Goal: Task Accomplishment & Management: Complete application form

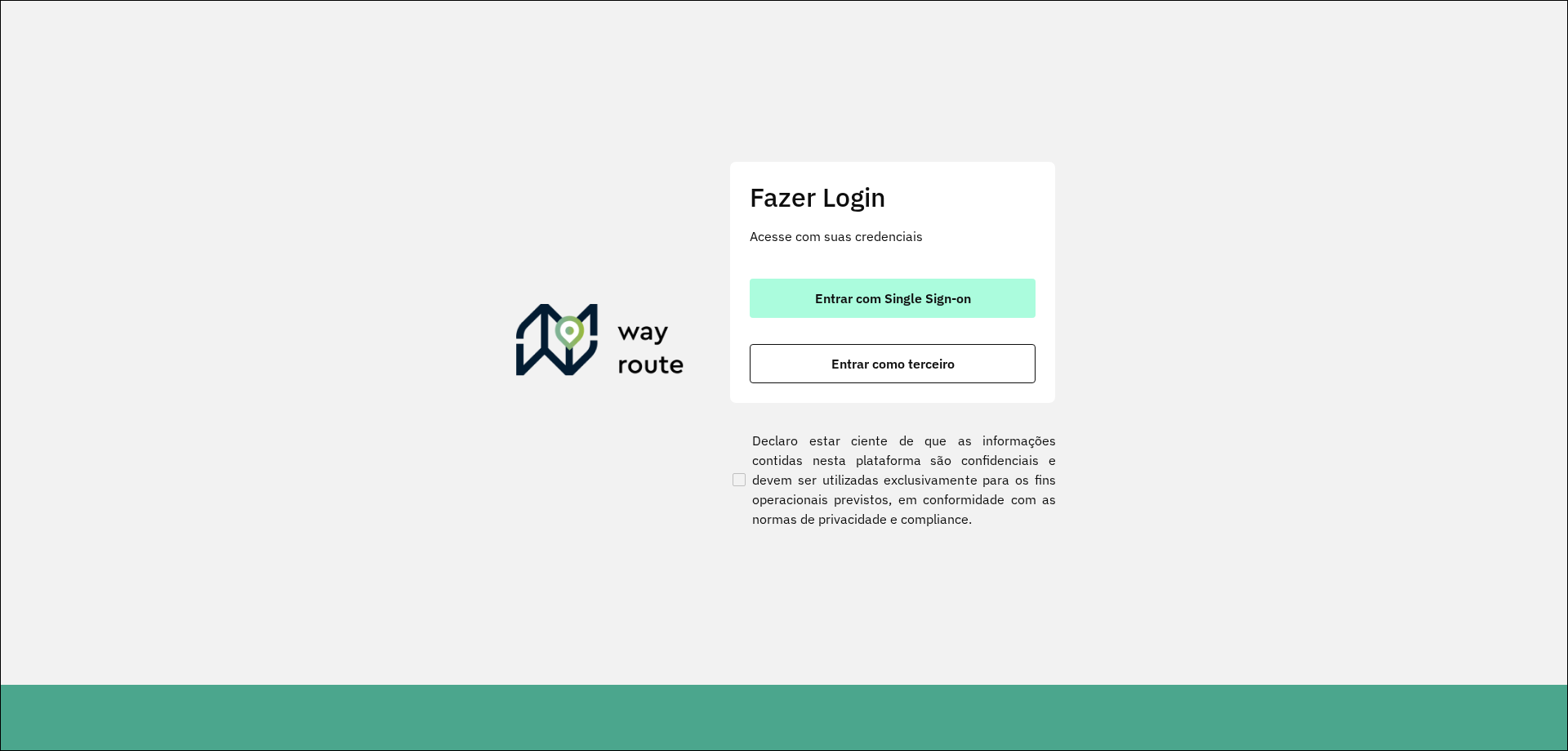
click at [854, 301] on span "Entrar com Single Sign-on" at bounding box center [892, 298] width 156 height 13
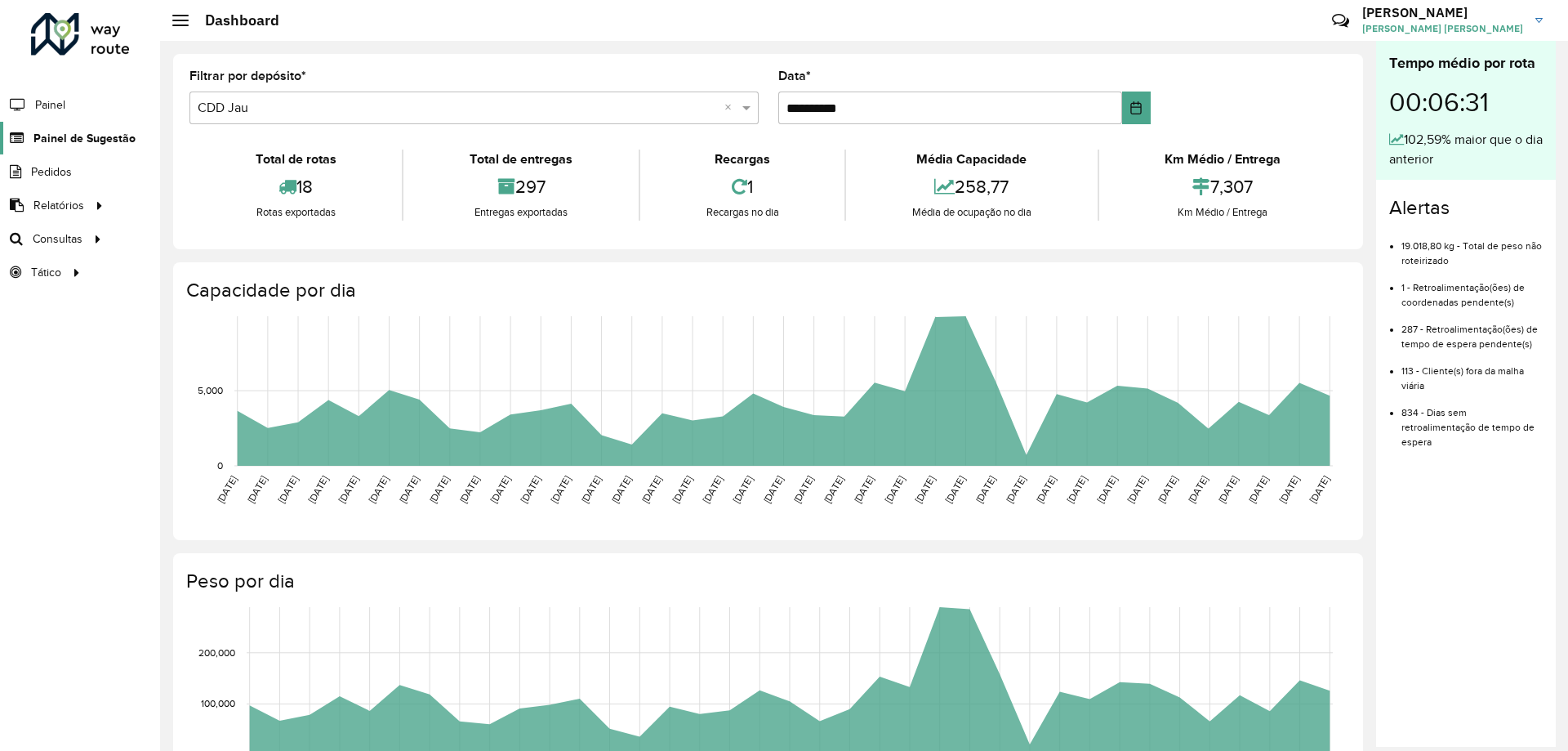
click at [94, 139] on span "Painel de Sugestão" at bounding box center [84, 138] width 102 height 18
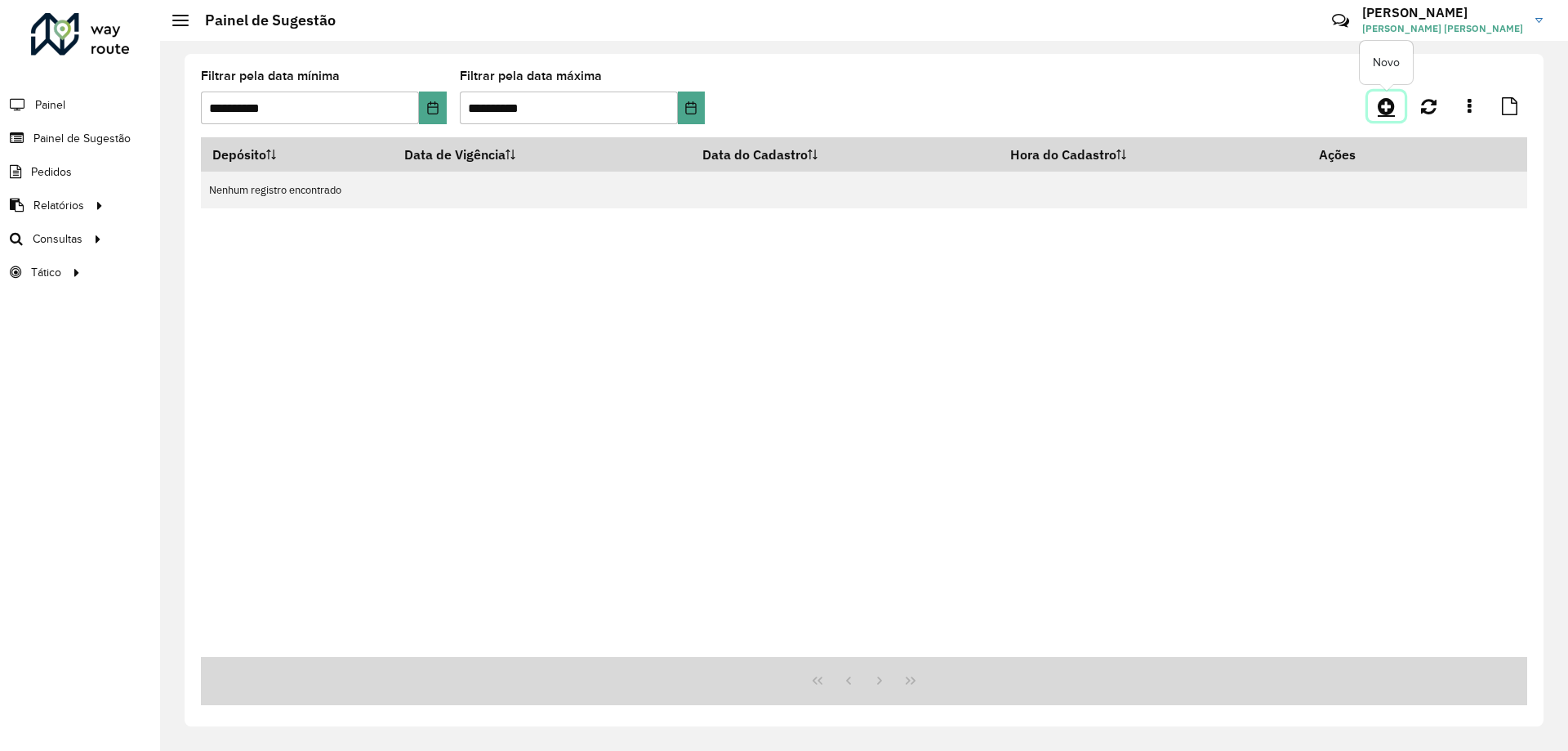
click at [1394, 112] on icon at bounding box center [1386, 105] width 18 height 19
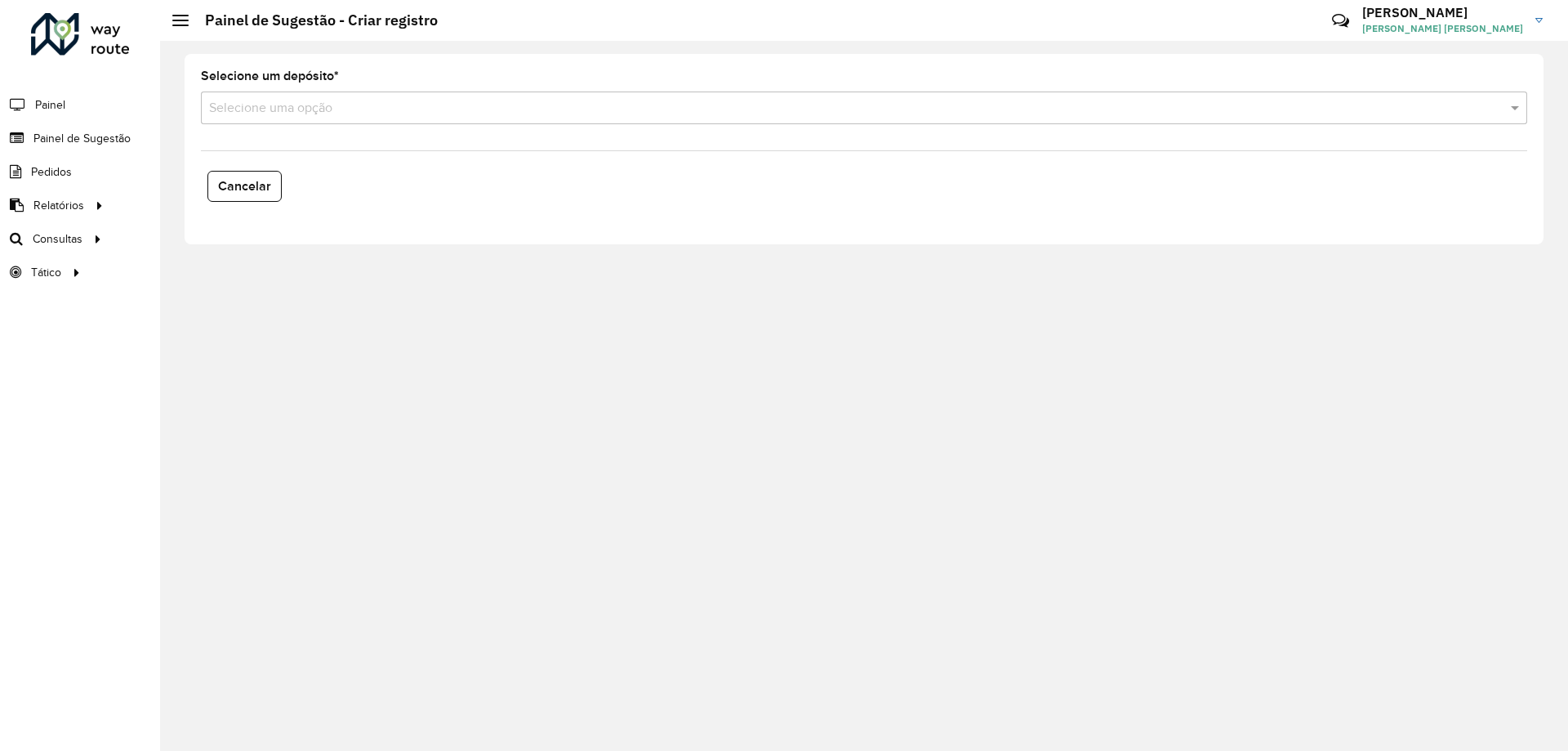
click at [368, 102] on input "text" at bounding box center [847, 108] width 1277 height 19
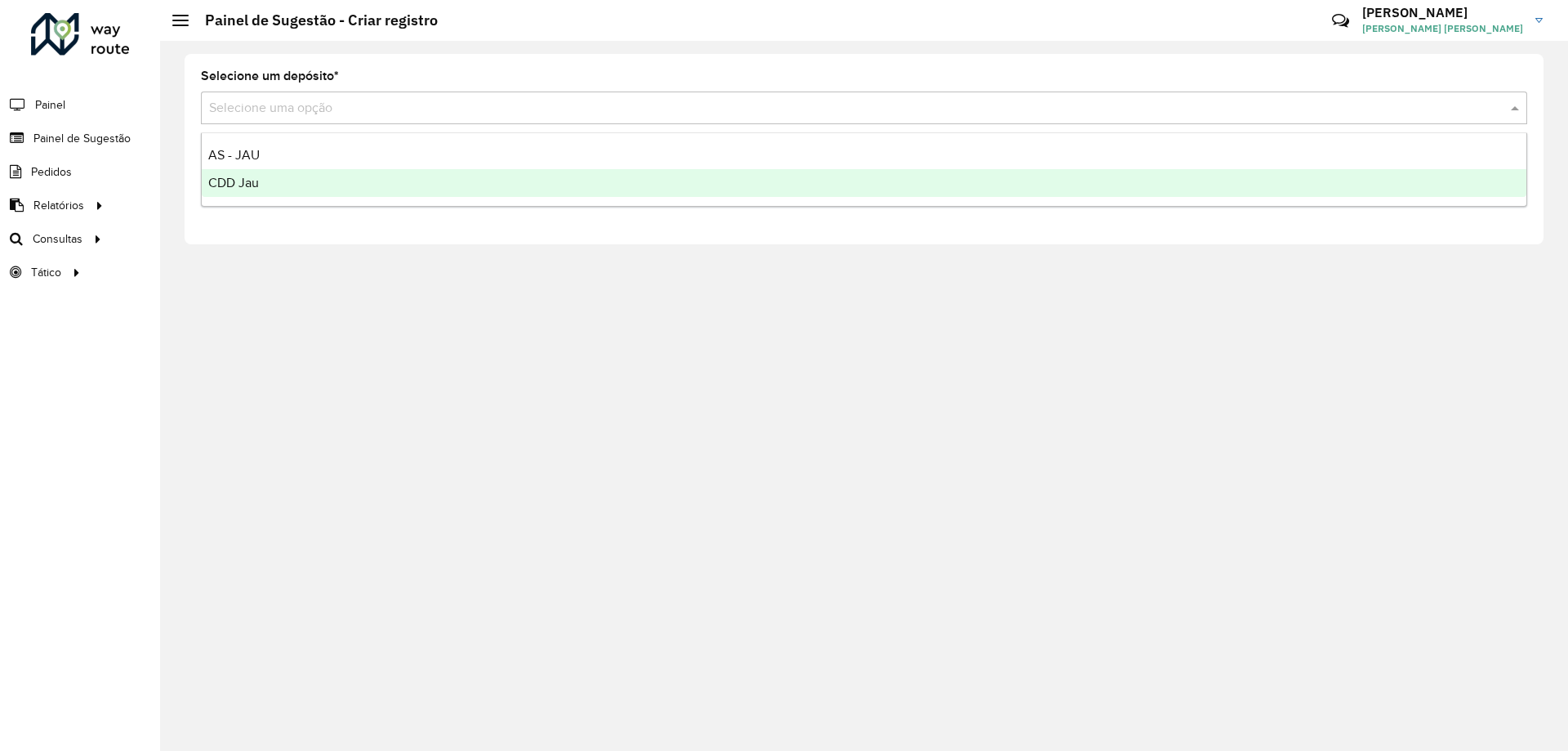
click at [288, 181] on div "CDD Jau" at bounding box center [864, 183] width 1324 height 28
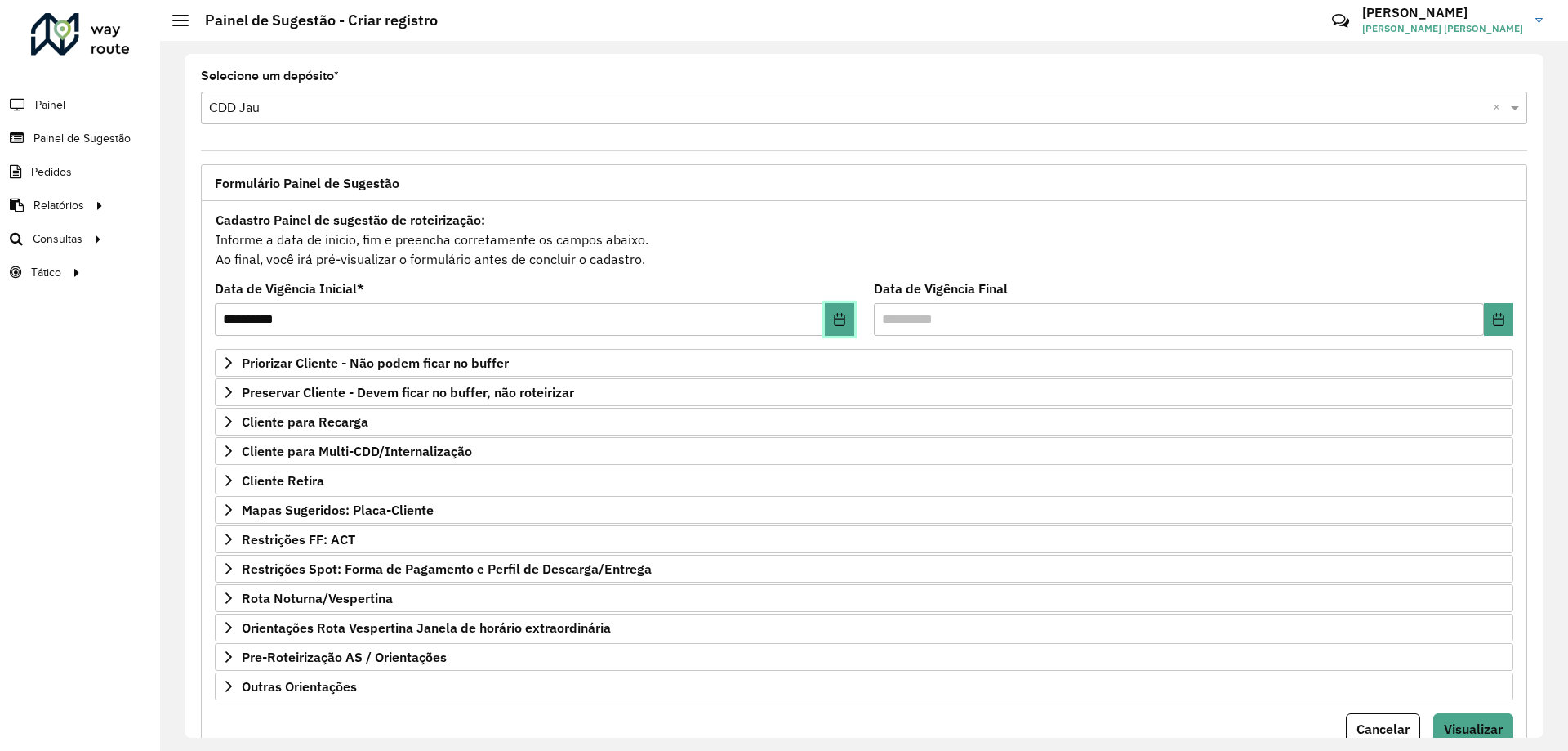
click at [844, 317] on button "Choose Date" at bounding box center [839, 319] width 30 height 32
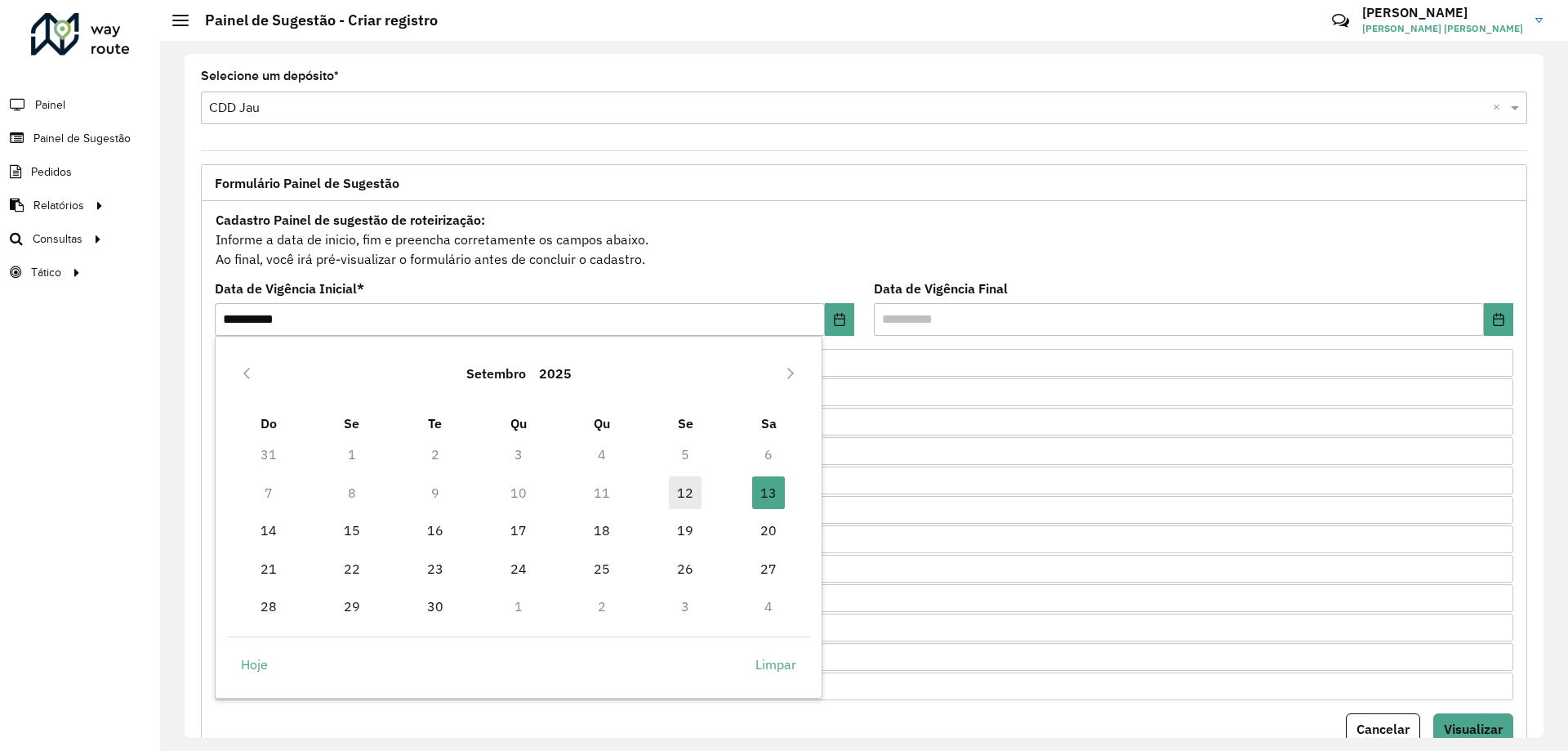
click at [692, 492] on span "12" at bounding box center [684, 492] width 32 height 32
type input "**********"
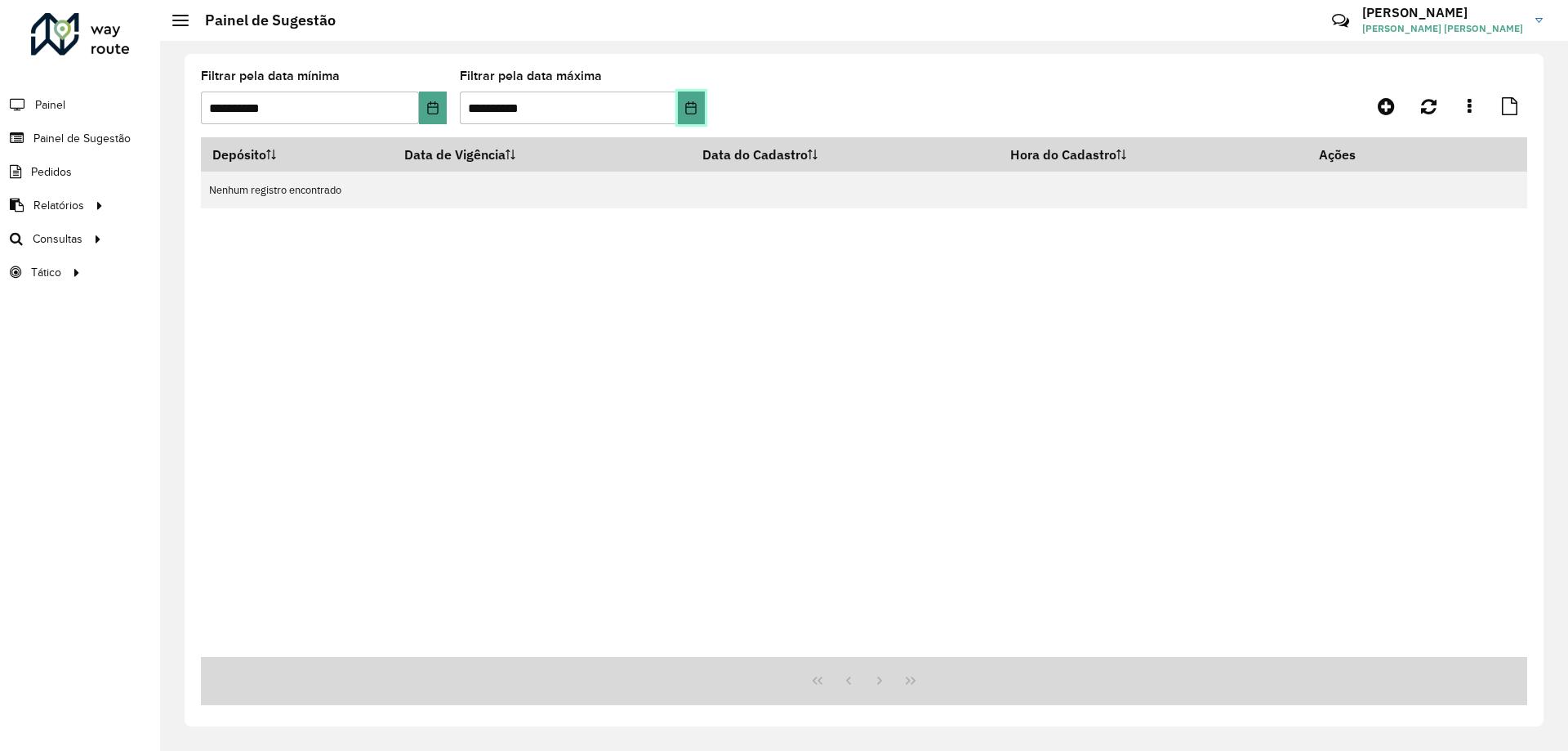
click at [678, 103] on button "Choose Date" at bounding box center [691, 107] width 27 height 32
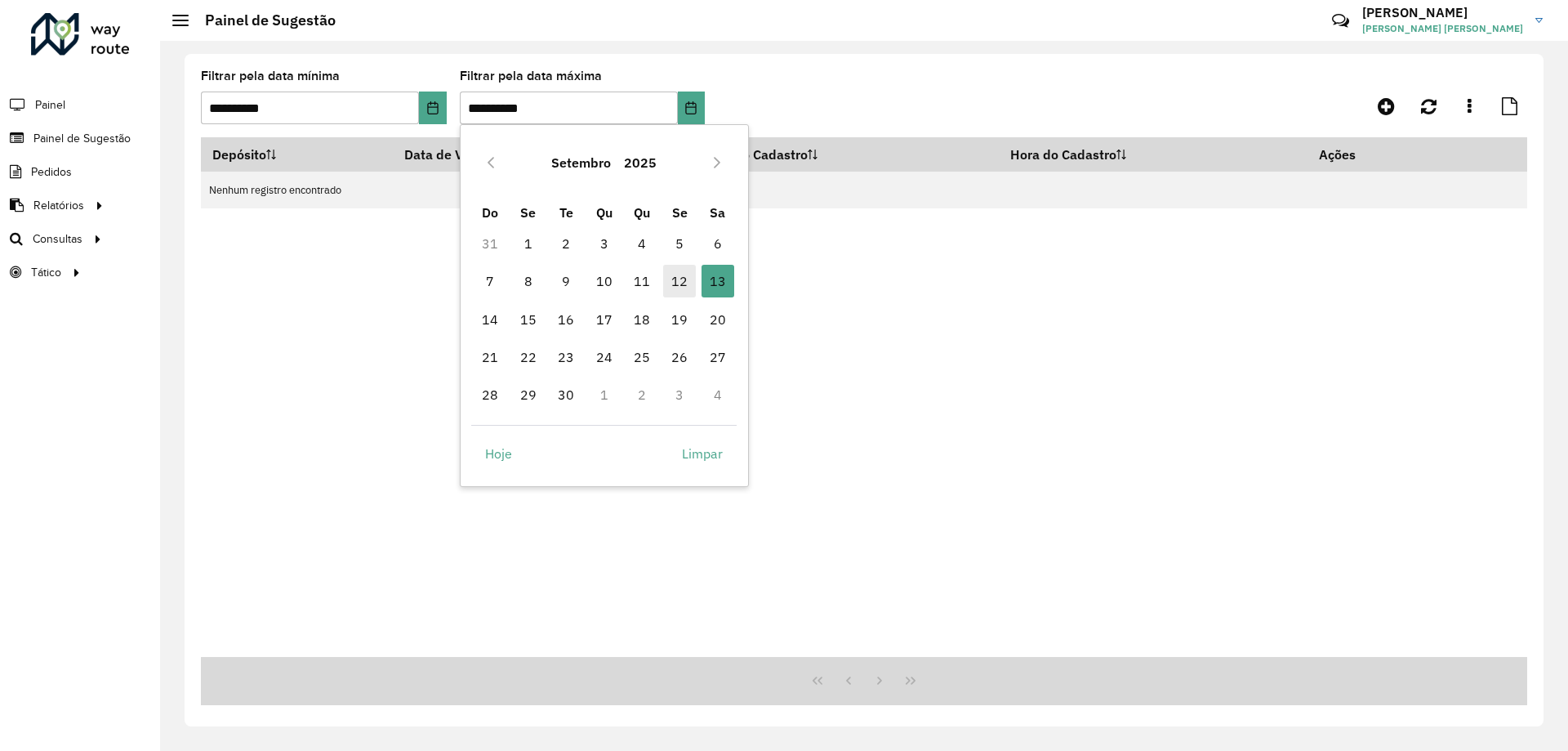
click at [672, 280] on span "12" at bounding box center [679, 280] width 32 height 32
type input "**********"
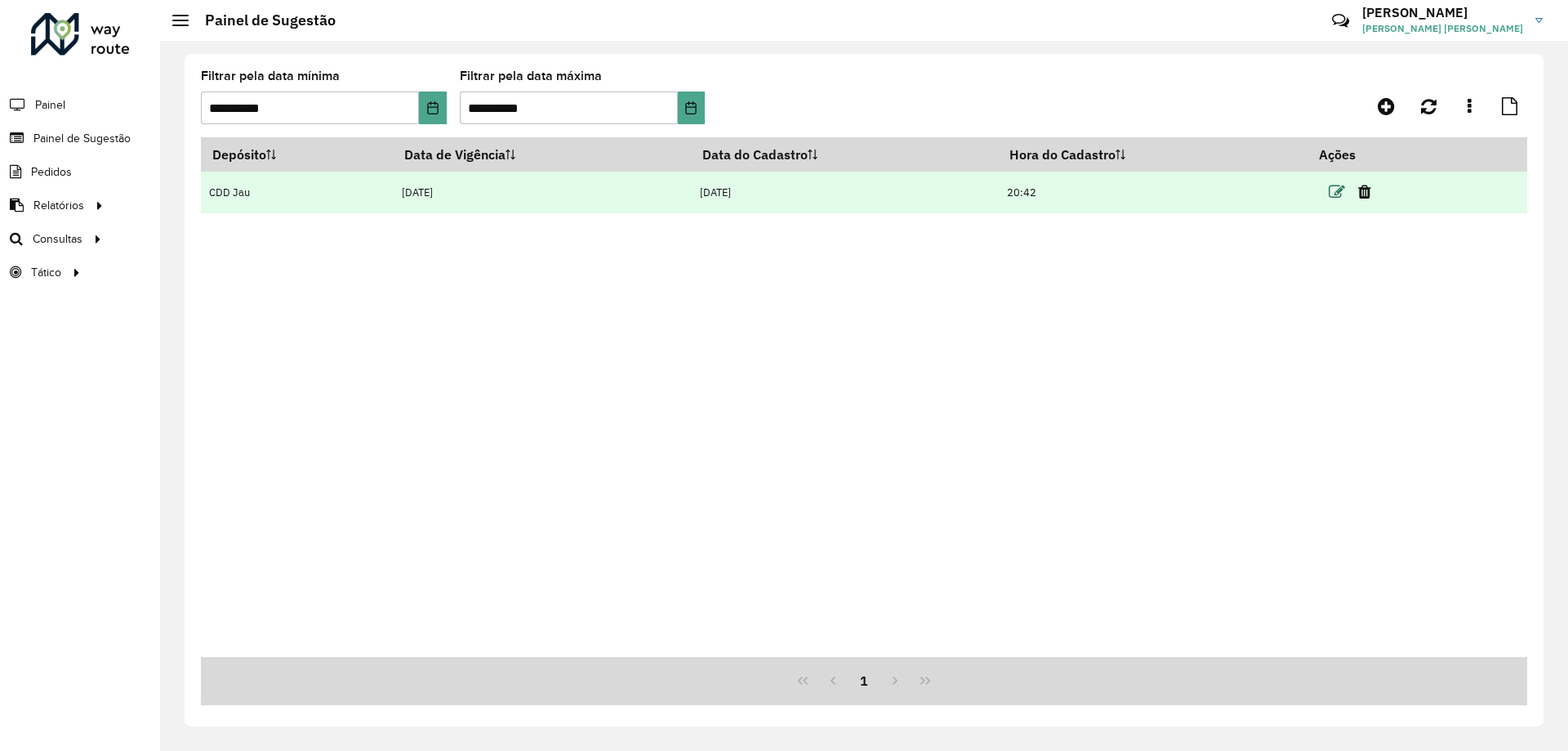
click at [1340, 193] on icon at bounding box center [1337, 192] width 17 height 17
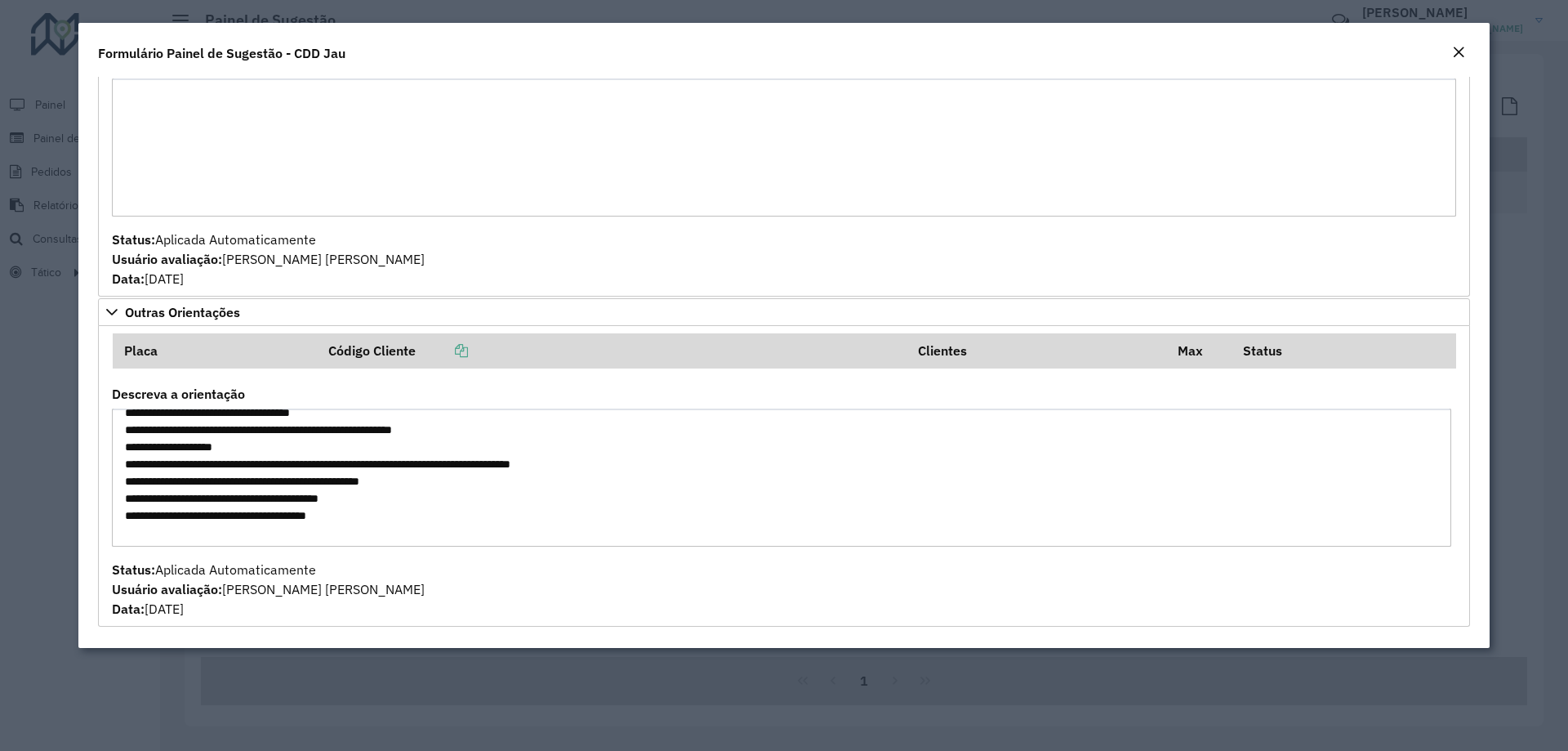
scroll to position [171, 0]
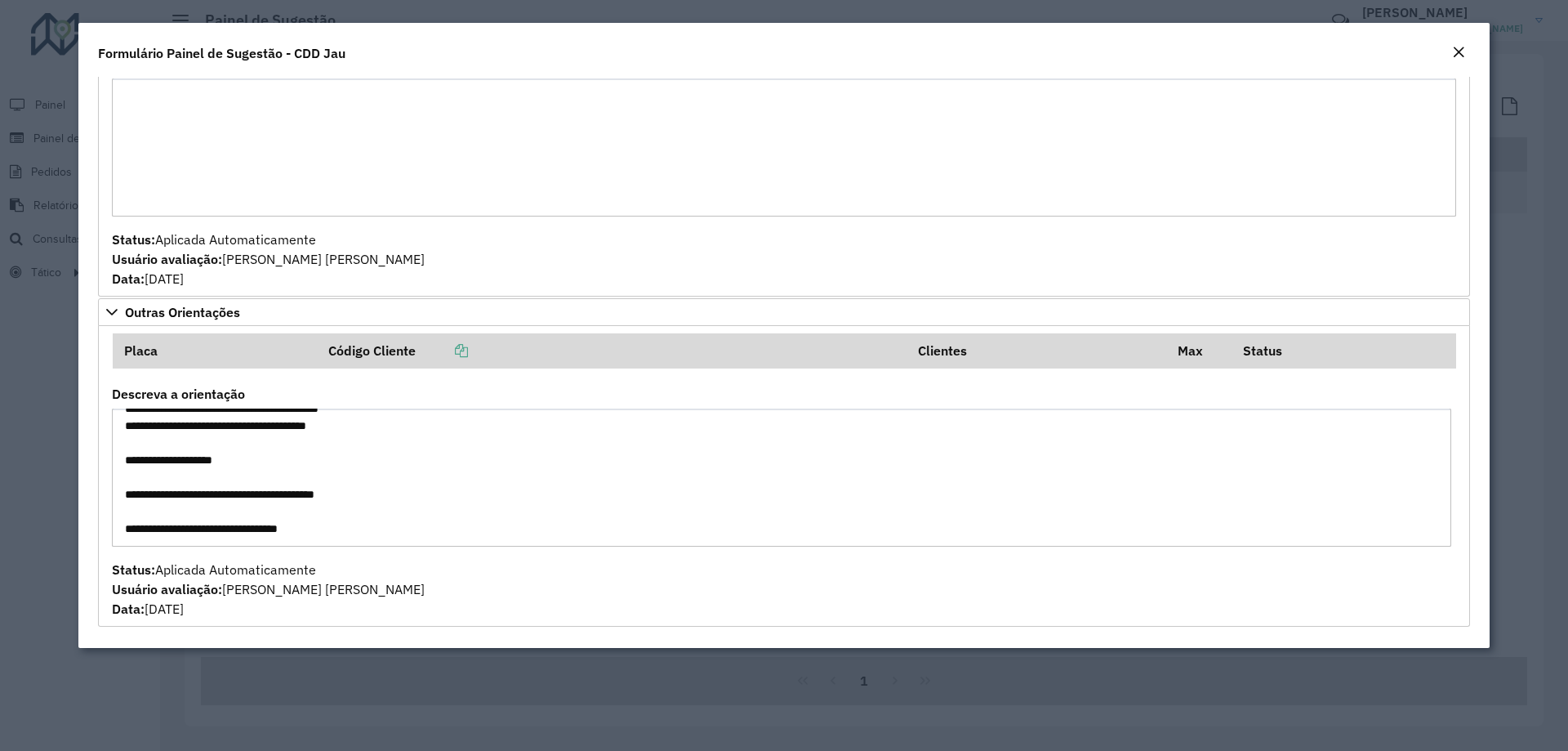
click at [534, 692] on modal-container "**********" at bounding box center [784, 376] width 1568 height 751
click at [1455, 55] on em "Close" at bounding box center [1458, 52] width 13 height 13
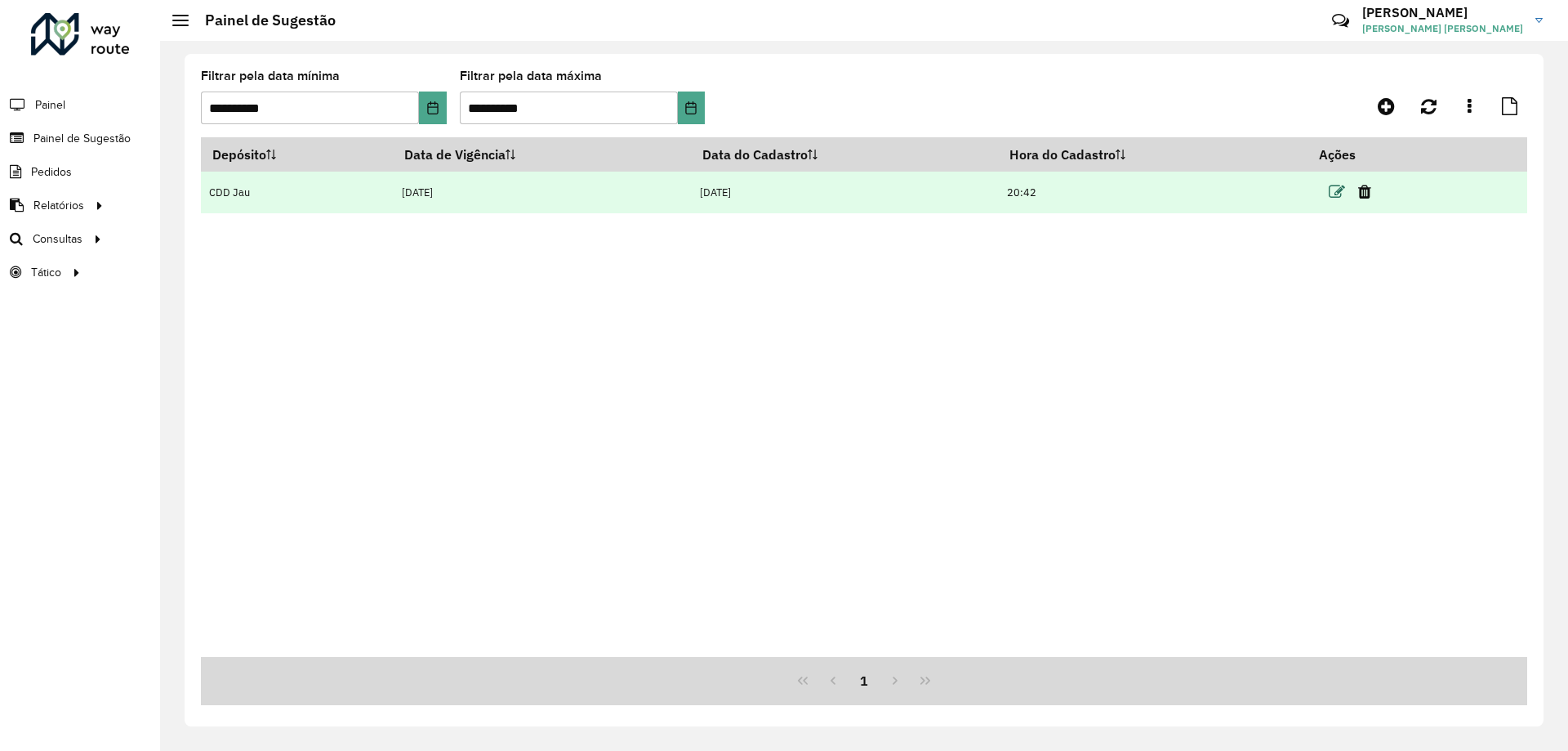
click at [1338, 199] on icon at bounding box center [1337, 192] width 17 height 17
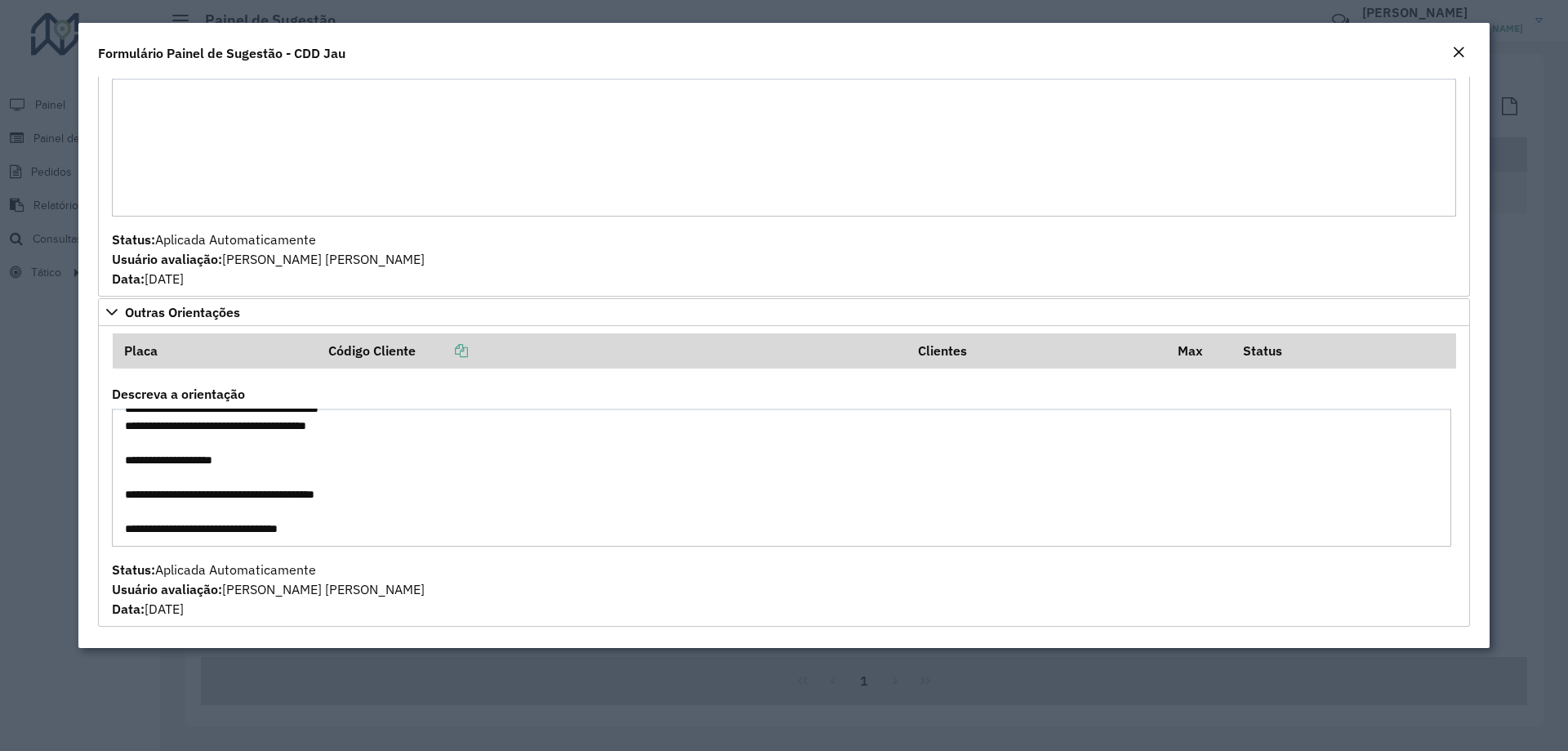
click at [1447, 48] on button "Close" at bounding box center [1458, 53] width 23 height 21
